Goal: Task Accomplishment & Management: Complete application form

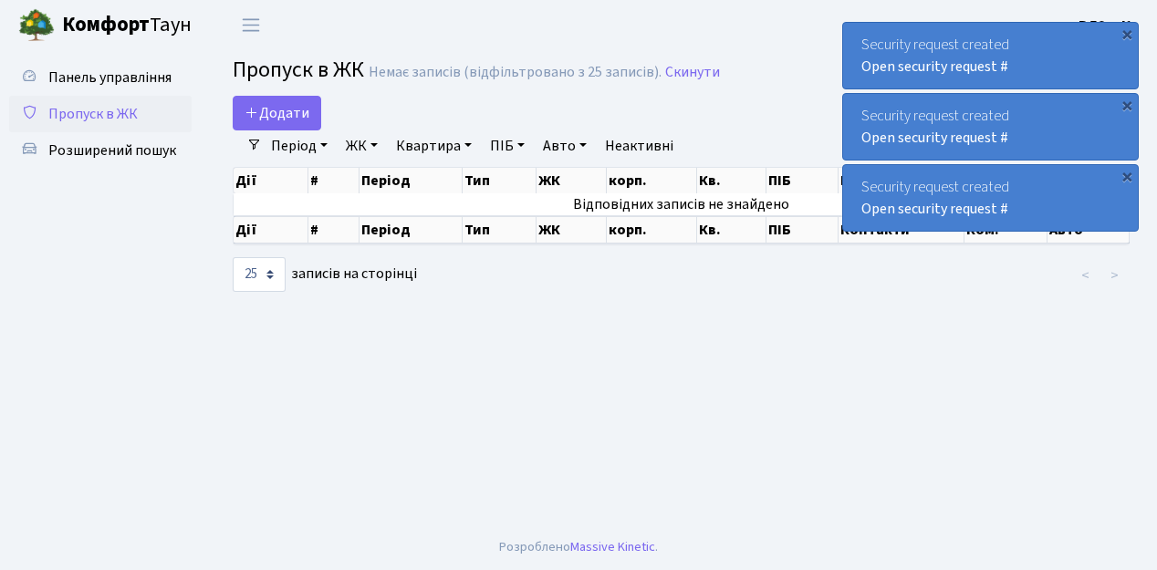
select select "25"
drag, startPoint x: 274, startPoint y: 110, endPoint x: 334, endPoint y: 137, distance: 66.2
click at [274, 110] on span "Додати" at bounding box center [277, 113] width 65 height 20
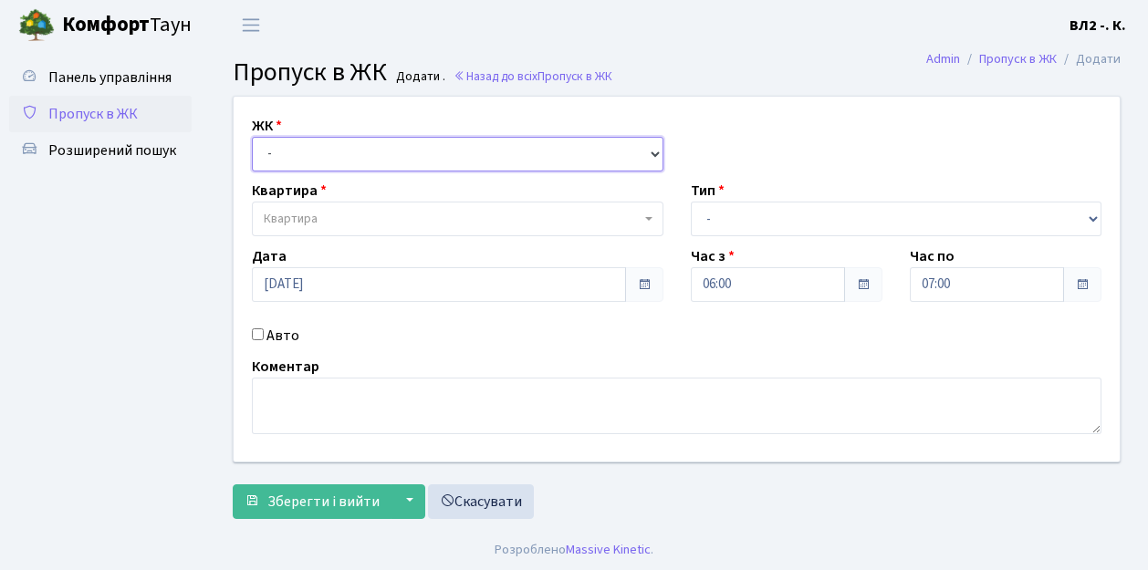
click at [652, 153] on select "- ВЛ1, Ужгородський пров., 4/1 ВЛ2, пр.Голосіївський, 76 ВЛ3, пр.Голосіївський,…" at bounding box center [458, 154] width 412 height 35
select select "317"
click at [252, 137] on select "- ВЛ1, Ужгородський пров., 4/1 ВЛ2, пр.Голосіївський, 76 ВЛ3, пр.Голосіївський,…" at bounding box center [458, 154] width 412 height 35
select select
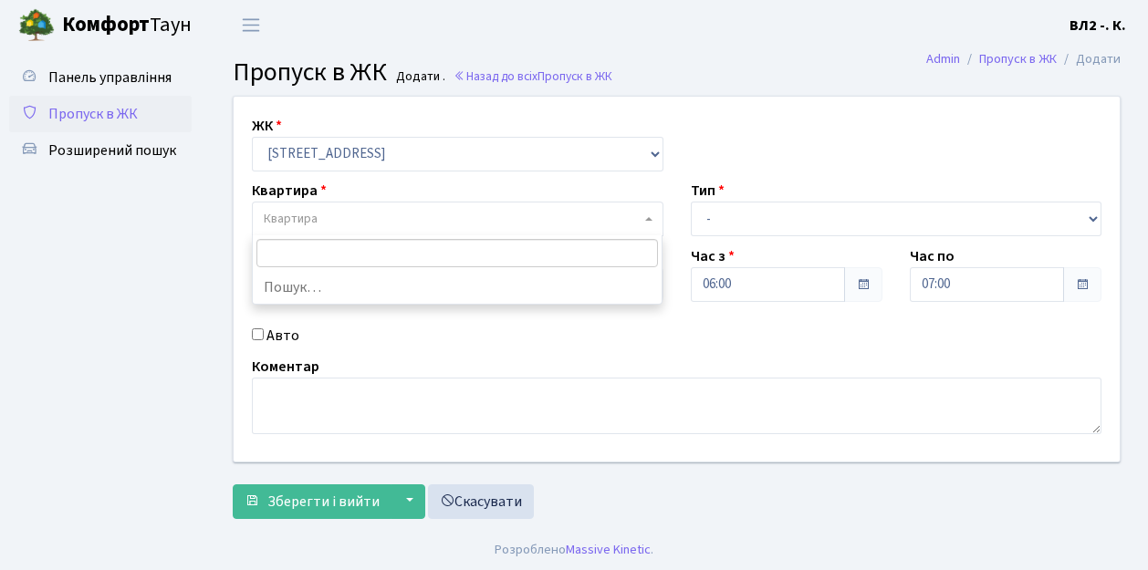
click at [647, 223] on span "Квартира" at bounding box center [458, 219] width 412 height 35
type input "124"
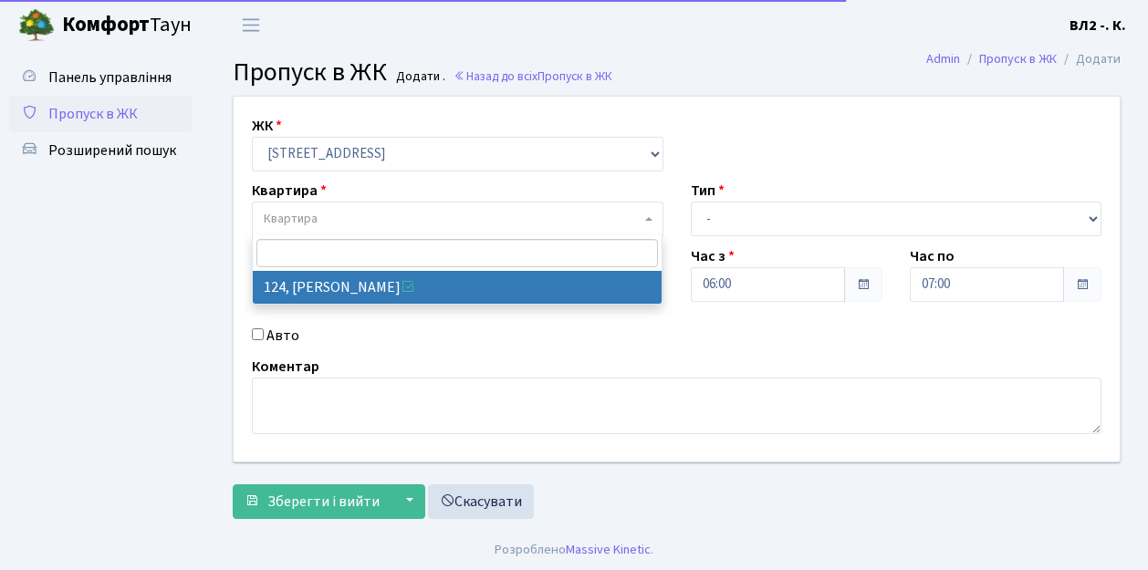
select select "38308"
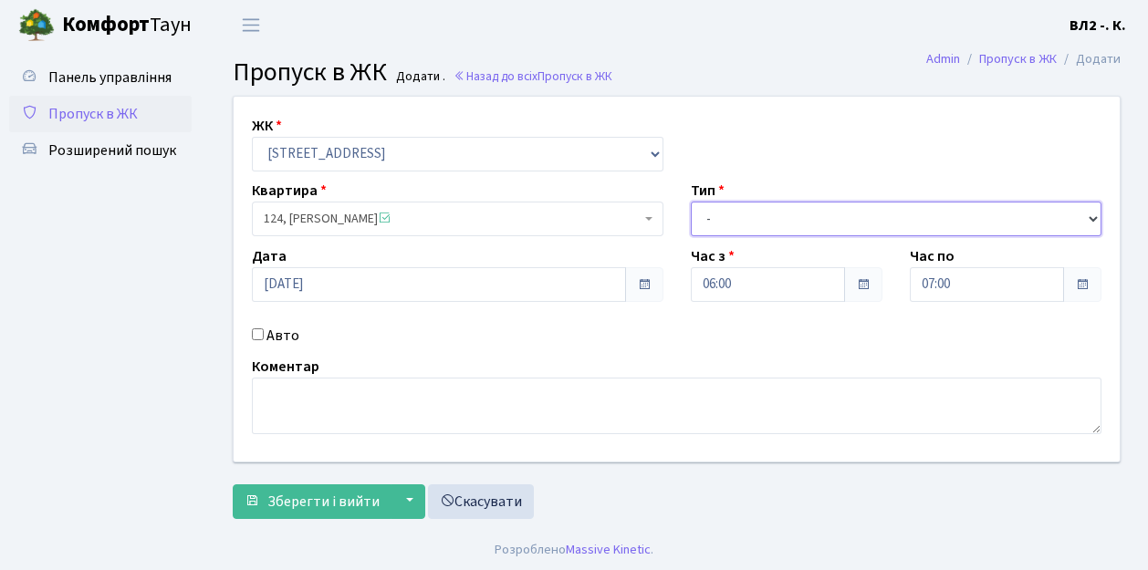
click at [1098, 218] on select "- Доставка Таксі Гості Сервіс" at bounding box center [897, 219] width 412 height 35
select select "1"
click at [691, 202] on select "- Доставка Таксі Гості Сервіс" at bounding box center [897, 219] width 412 height 35
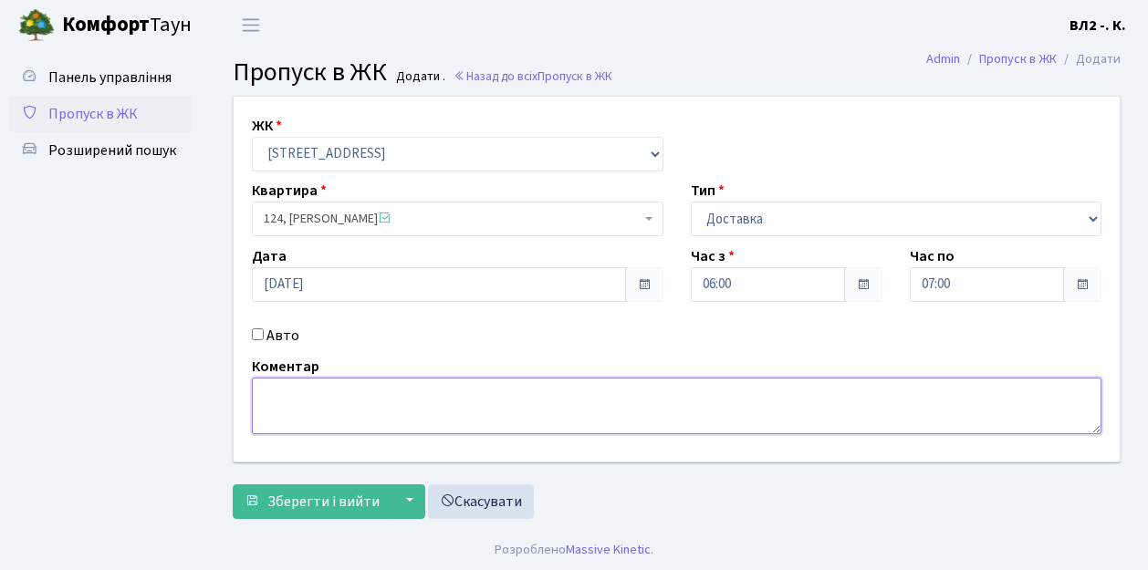
click at [294, 391] on textarea at bounding box center [677, 406] width 850 height 57
type textarea "06-05"
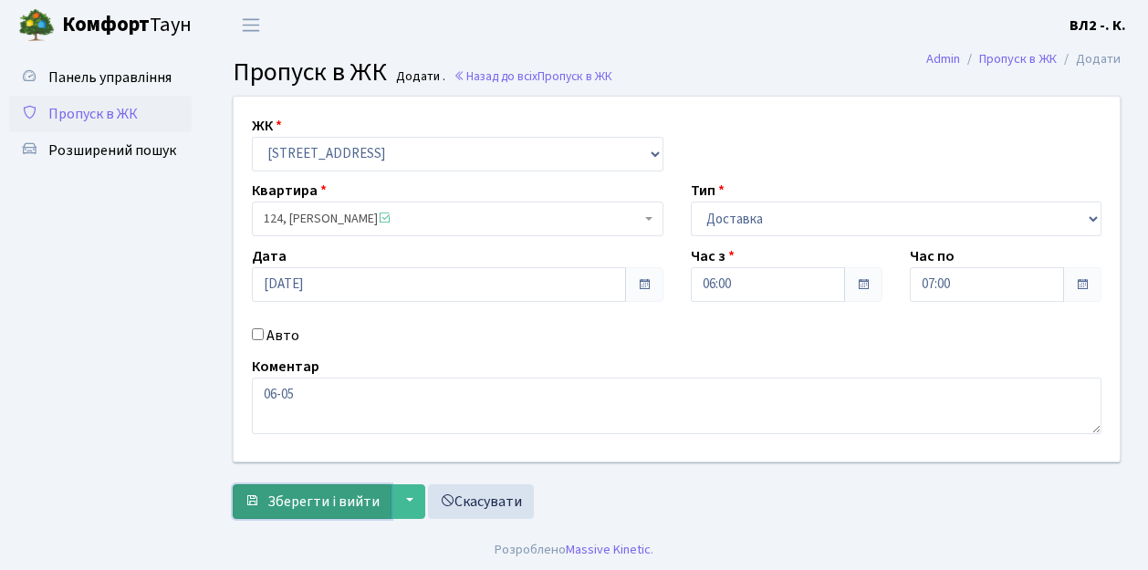
click at [279, 506] on span "Зберегти і вийти" at bounding box center [323, 502] width 112 height 20
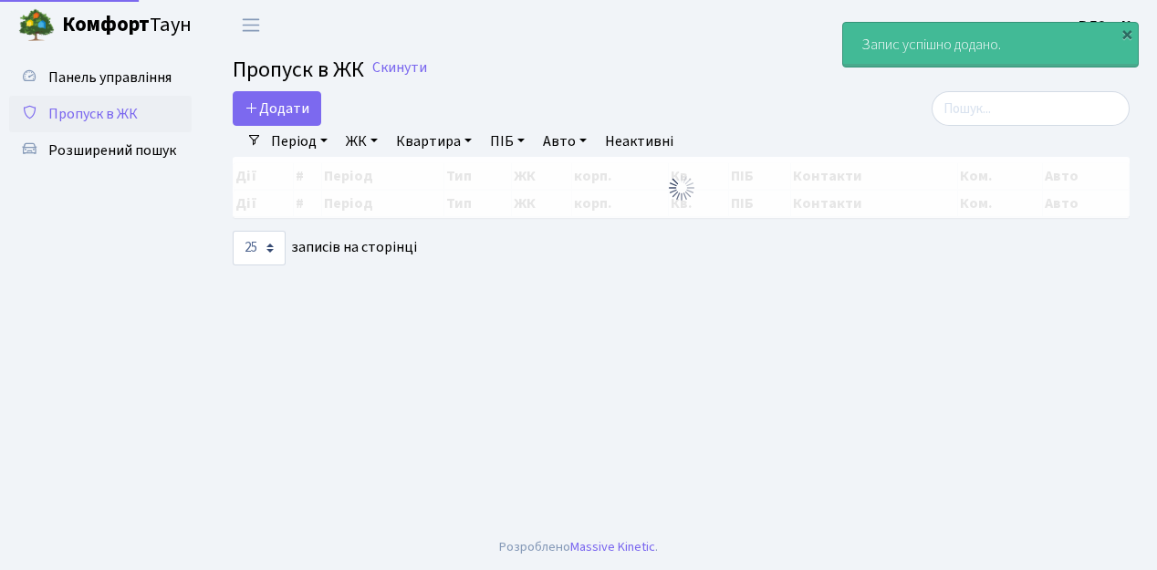
select select "25"
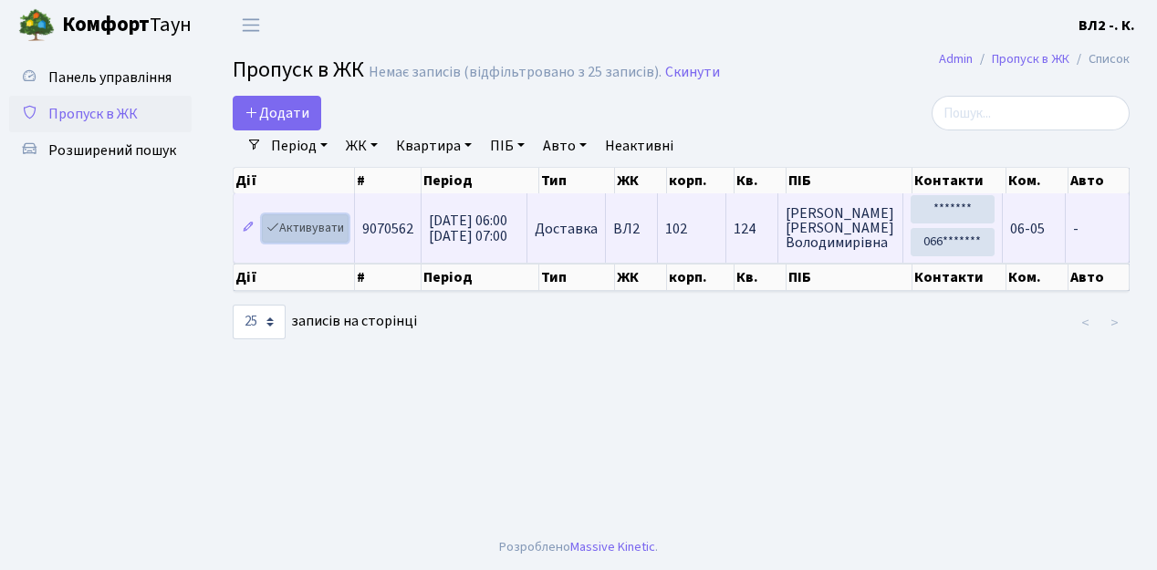
click at [340, 239] on link "Активувати" at bounding box center [305, 228] width 87 height 28
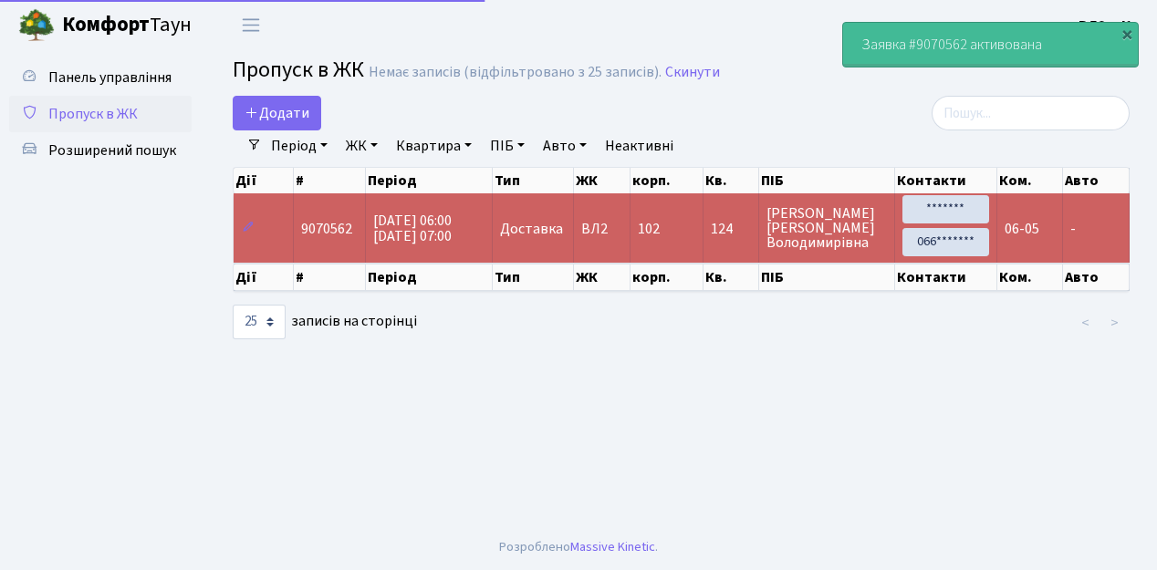
select select "25"
